Goal: Entertainment & Leisure: Browse casually

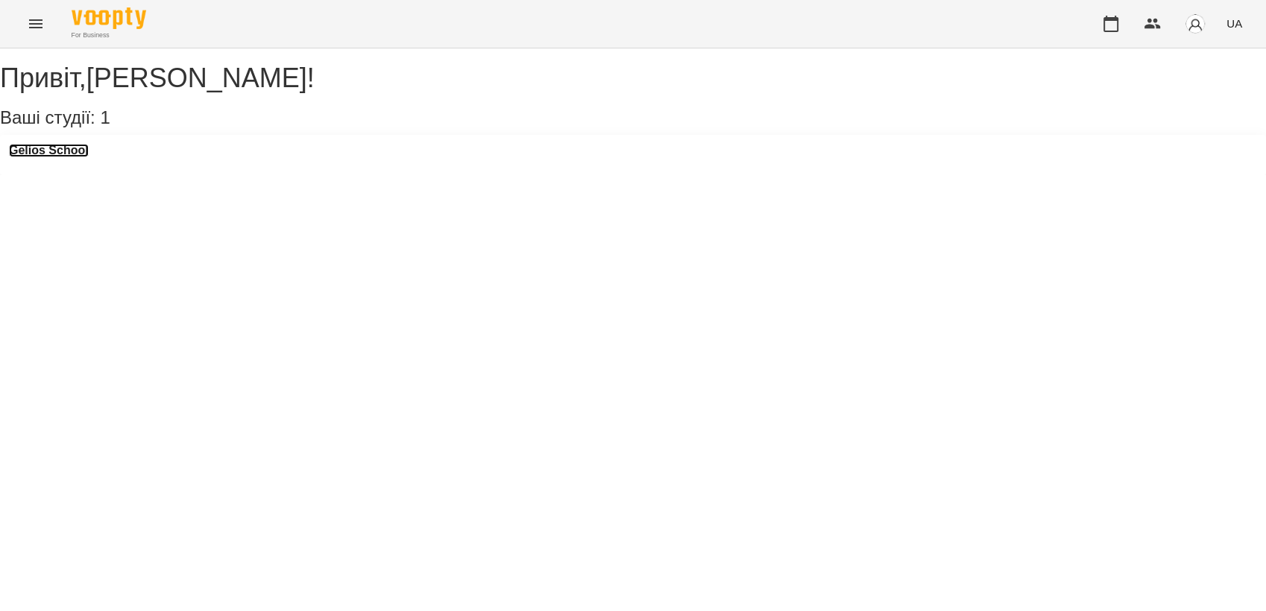
click at [79, 157] on h3 "Gelios School" at bounding box center [49, 150] width 80 height 13
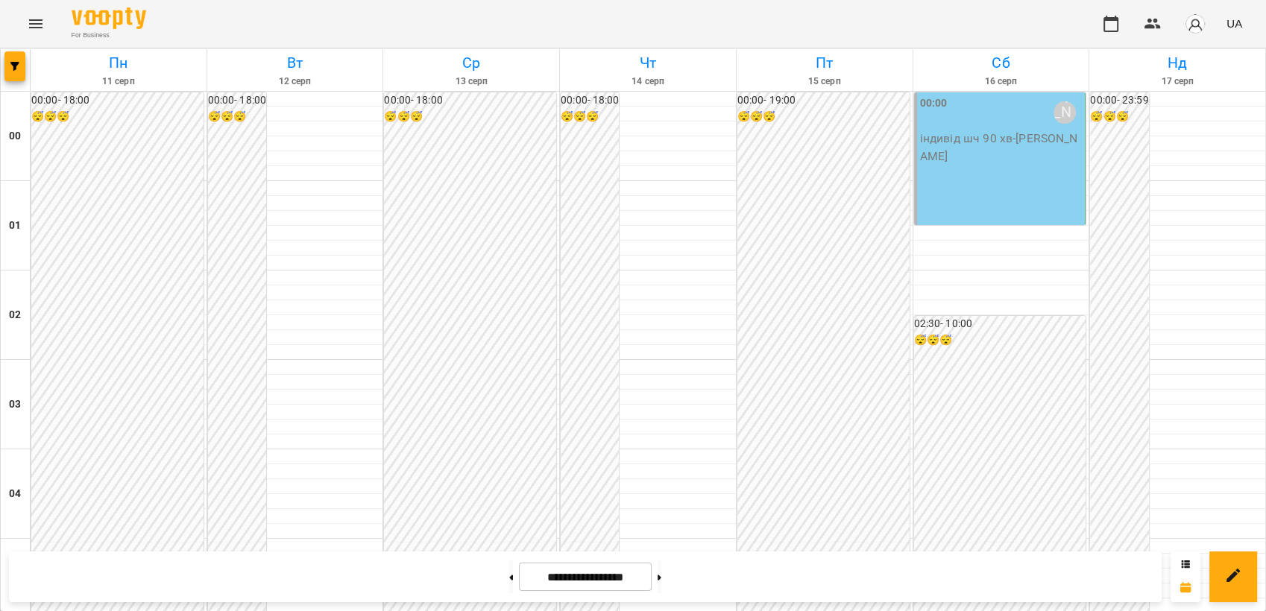
click at [39, 12] on button "Menu" at bounding box center [36, 24] width 36 height 36
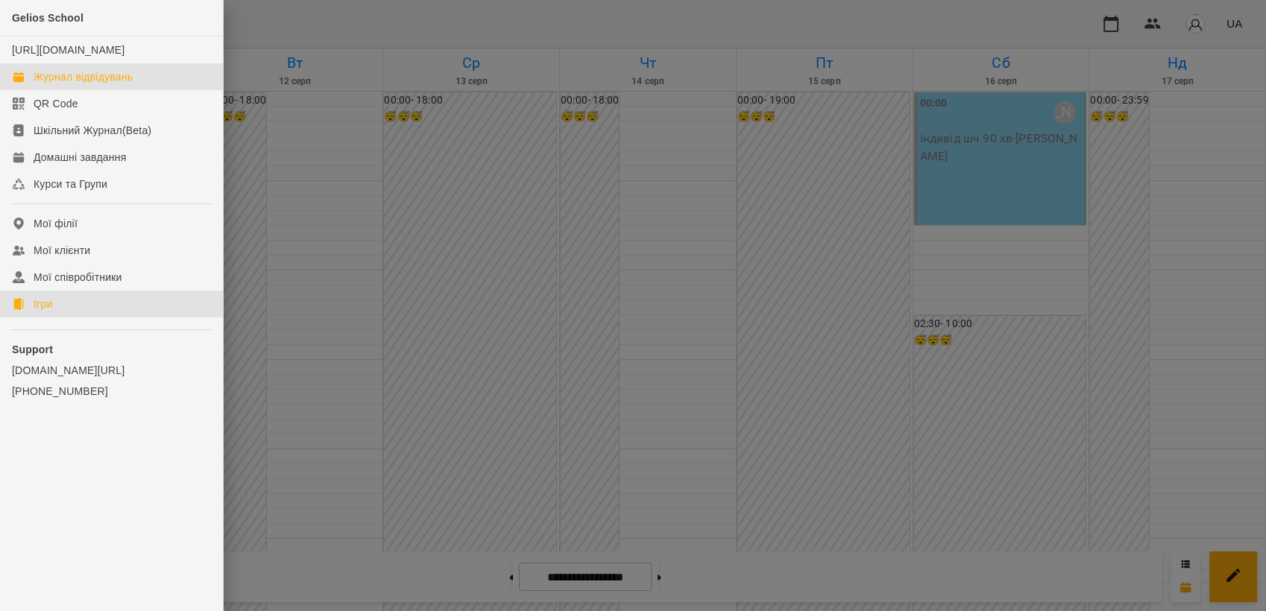
click at [80, 318] on link "Ігри" at bounding box center [111, 304] width 223 height 27
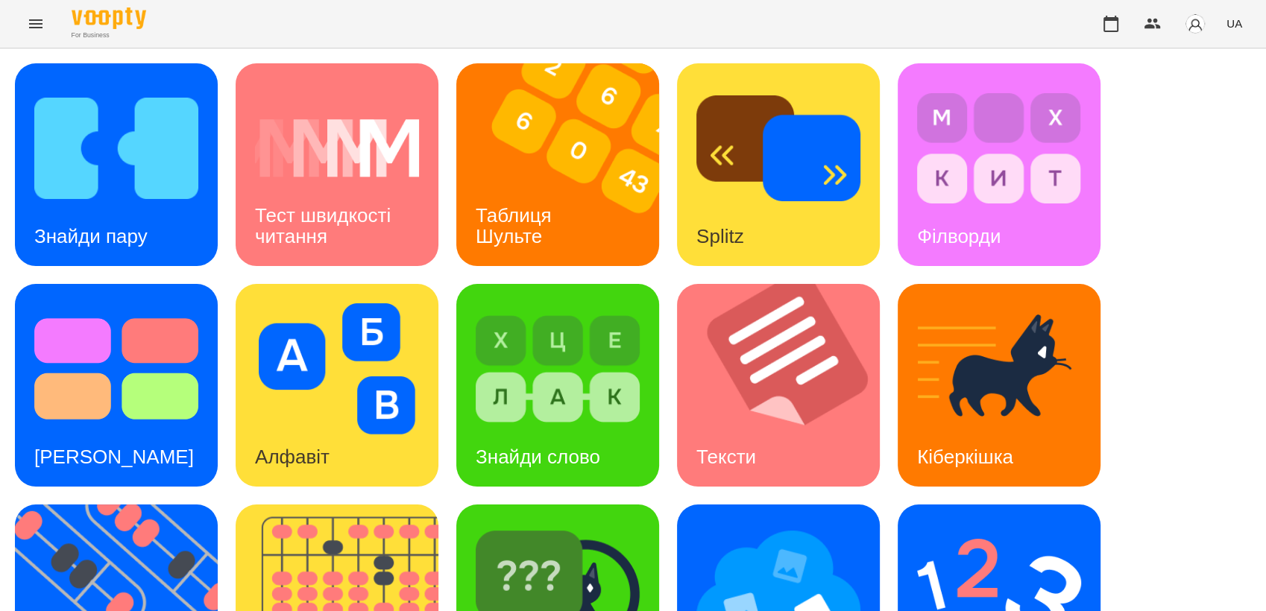
scroll to position [78, 0]
click at [122, 83] on img at bounding box center [116, 148] width 164 height 131
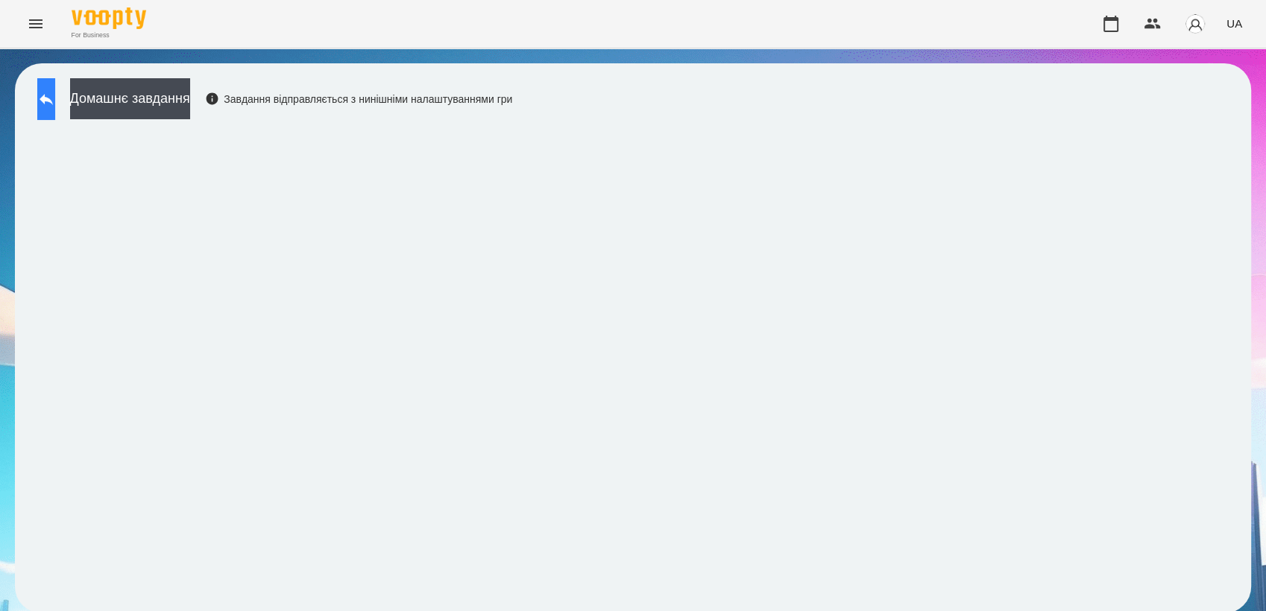
click at [55, 107] on icon at bounding box center [46, 99] width 18 height 18
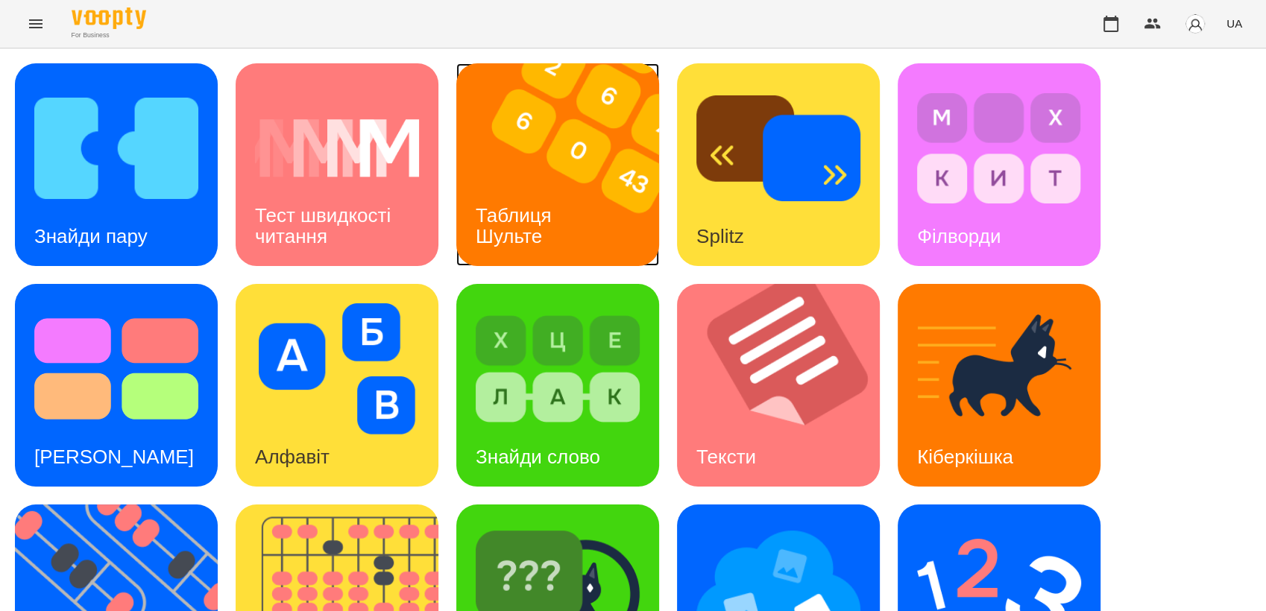
click at [514, 189] on div "Таблиця Шульте" at bounding box center [516, 226] width 120 height 80
